Goal: Use online tool/utility: Utilize a website feature to perform a specific function

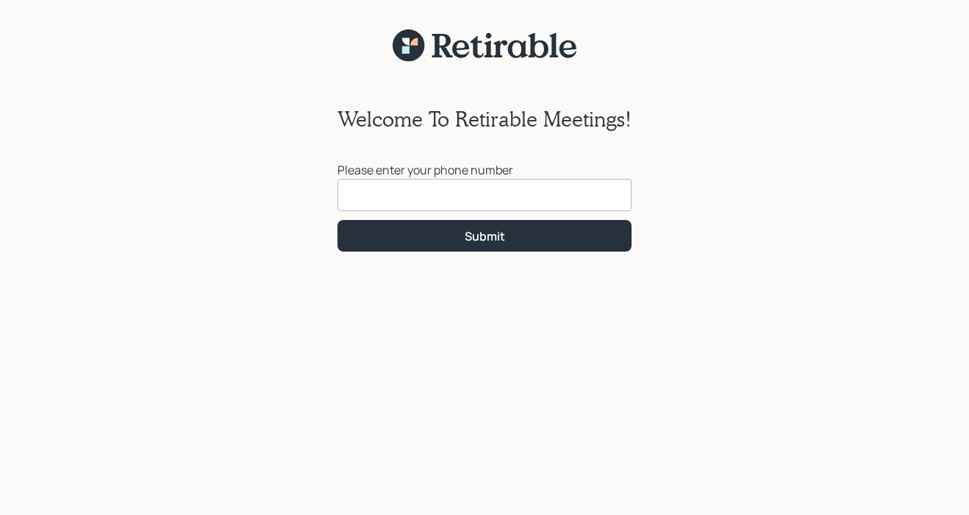
click at [372, 201] on input at bounding box center [484, 195] width 294 height 32
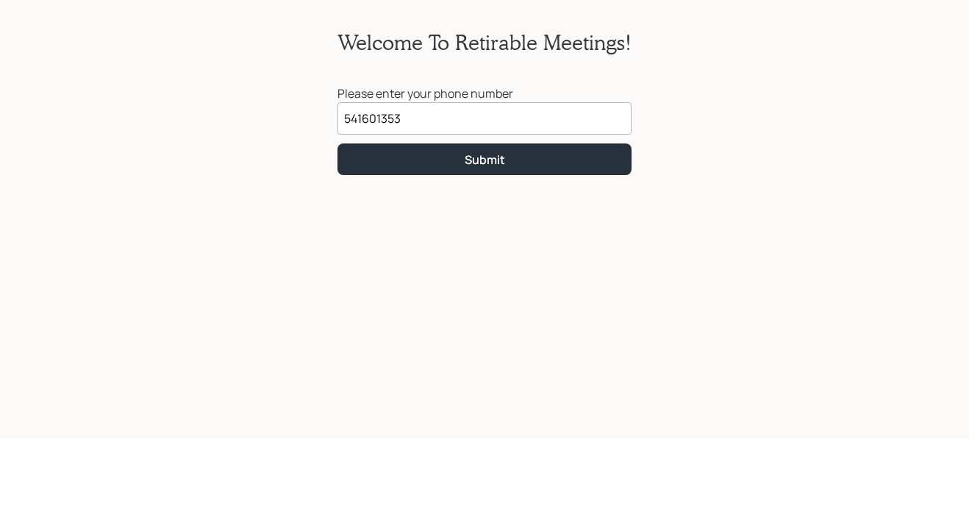
type input "[PHONE_NUMBER]"
click at [509, 220] on button "Submit" at bounding box center [484, 236] width 294 height 32
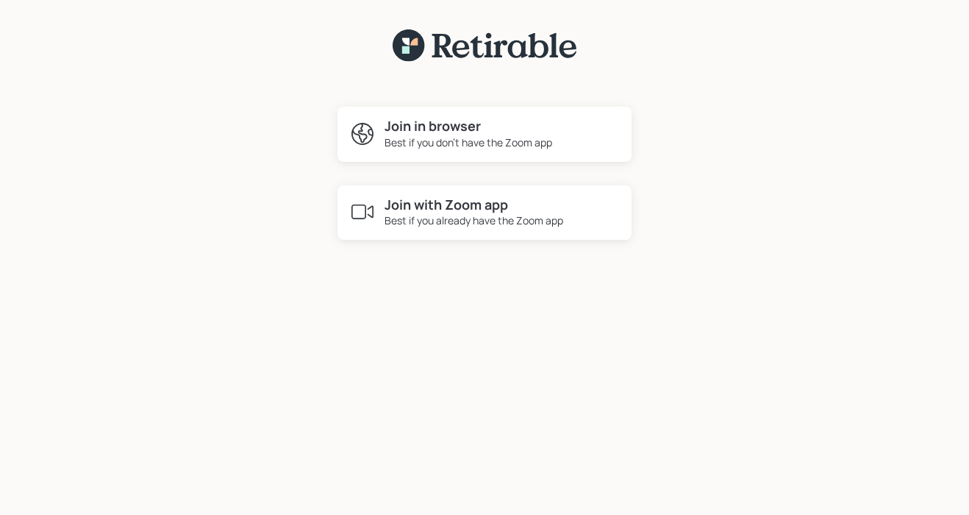
click at [527, 130] on h4 "Join in browser" at bounding box center [469, 126] width 168 height 16
